Goal: Check status

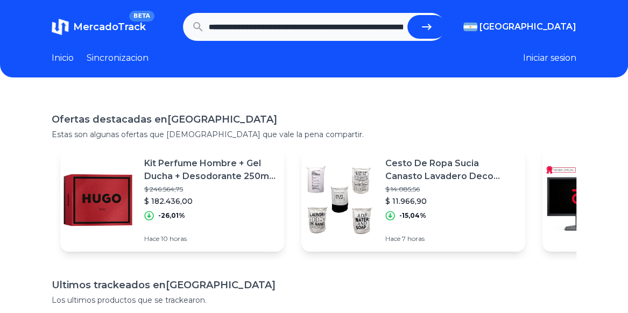
click at [418, 26] on button "submit" at bounding box center [426, 27] width 39 height 24
type input "**********"
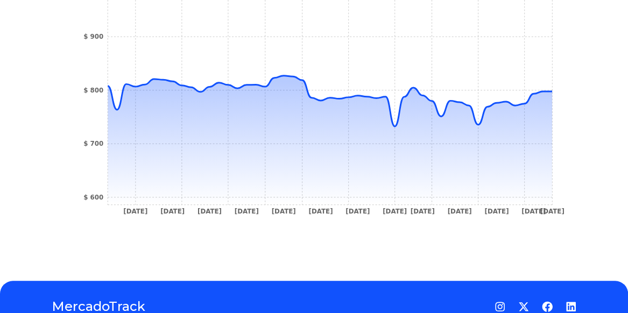
scroll to position [431, 0]
